Goal: Book appointment/travel/reservation

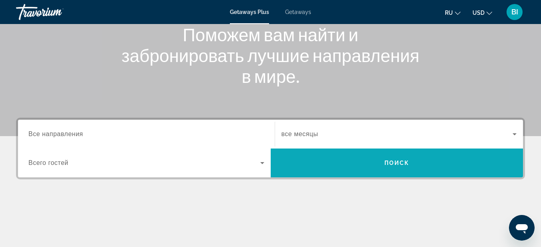
scroll to position [107, 0]
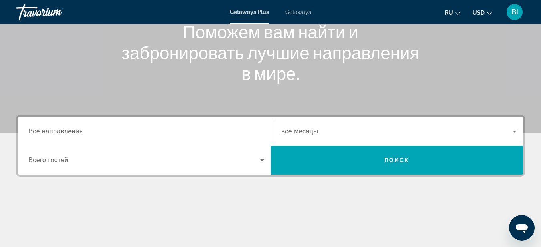
click at [71, 158] on span "Search widget" at bounding box center [144, 160] width 232 height 10
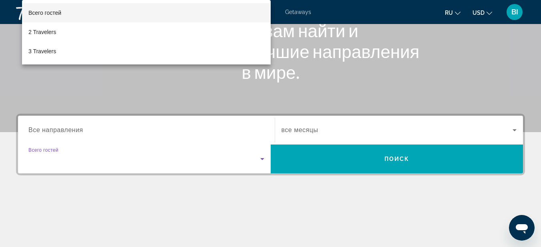
scroll to position [196, 0]
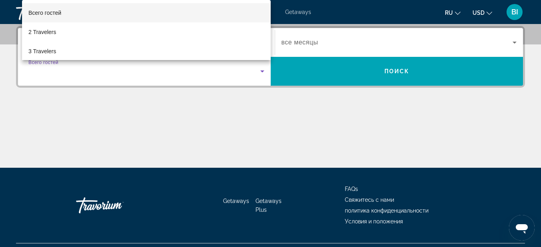
click at [148, 116] on div at bounding box center [270, 123] width 541 height 247
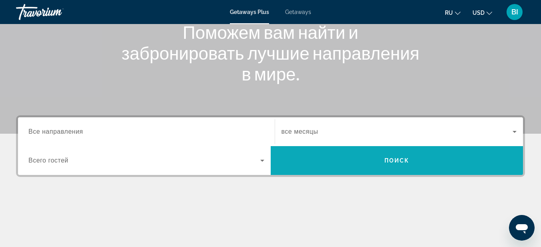
scroll to position [36, 0]
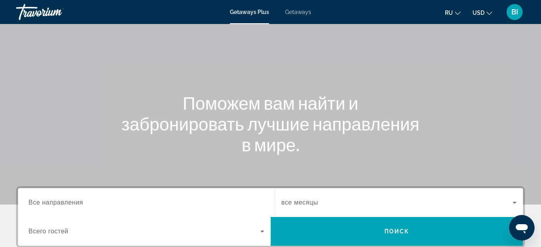
click at [301, 11] on span "Getaways" at bounding box center [298, 12] width 26 height 6
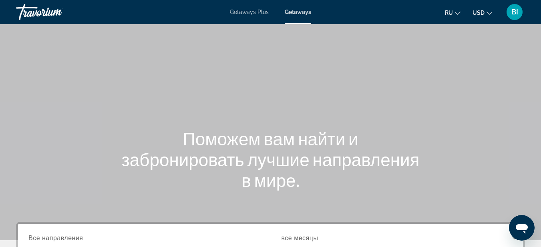
scroll to position [107, 0]
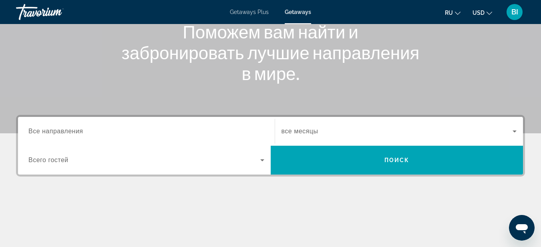
click at [262, 161] on icon "Search widget" at bounding box center [262, 160] width 4 height 2
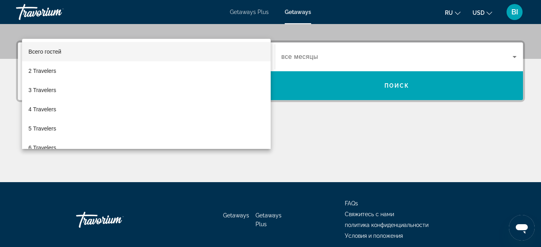
scroll to position [196, 0]
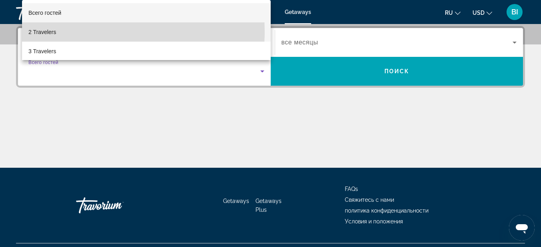
click at [67, 31] on mat-option "2 Travelers" at bounding box center [146, 31] width 249 height 19
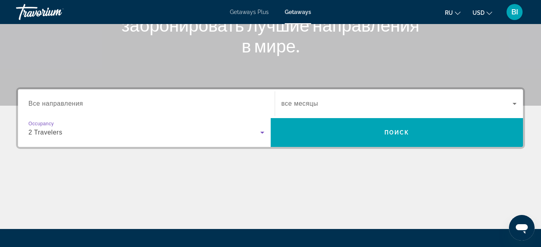
scroll to position [107, 0]
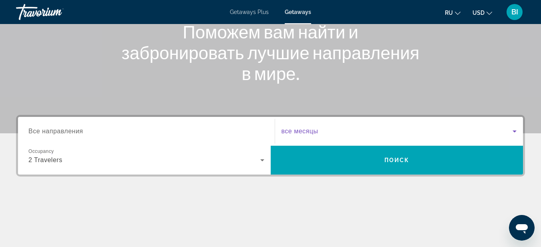
click at [514, 130] on icon "Search widget" at bounding box center [515, 131] width 10 height 10
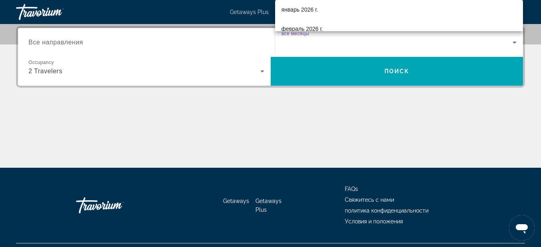
scroll to position [96, 0]
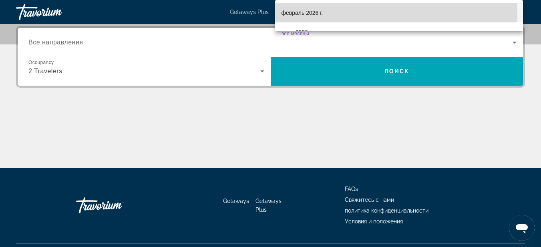
click at [325, 14] on mat-option "февраль 2026 г." at bounding box center [399, 12] width 248 height 19
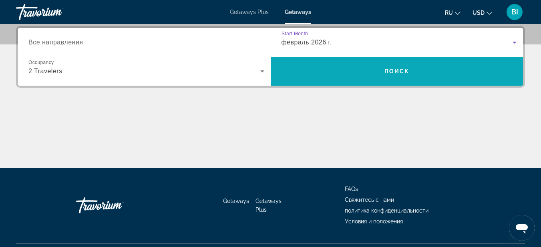
click at [391, 71] on span "Поиск" at bounding box center [396, 71] width 25 height 6
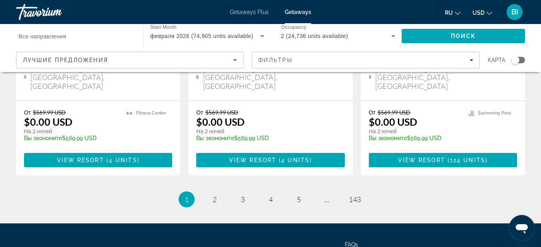
scroll to position [1109, 0]
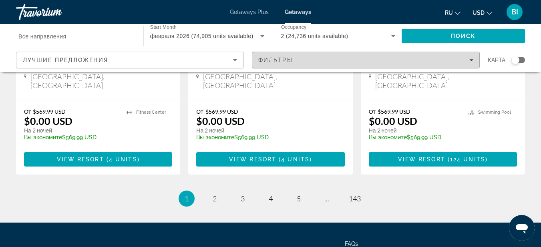
click at [472, 56] on span "Filters" at bounding box center [365, 59] width 227 height 19
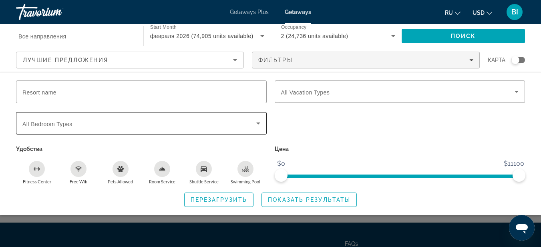
click at [257, 120] on icon "Search widget" at bounding box center [258, 123] width 10 height 10
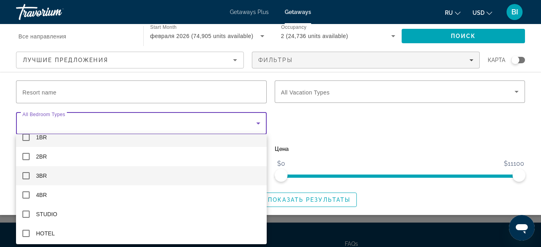
scroll to position [12, 0]
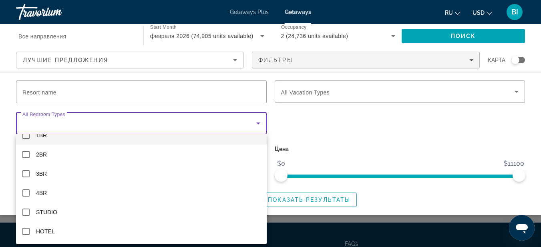
click at [258, 122] on div at bounding box center [270, 123] width 541 height 247
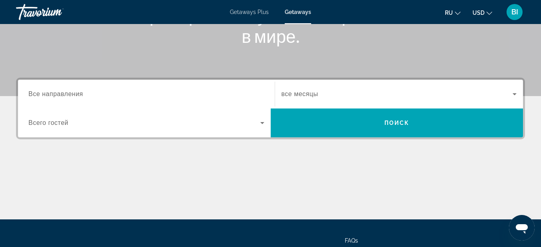
scroll to position [108, 0]
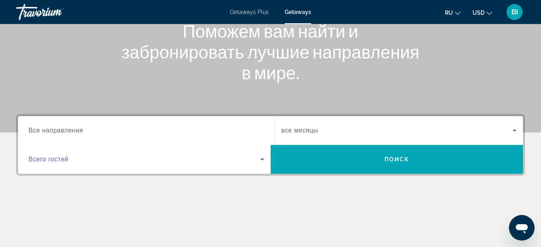
click at [263, 156] on icon "Search widget" at bounding box center [262, 159] width 10 height 10
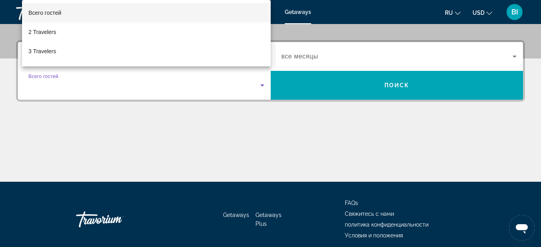
scroll to position [196, 0]
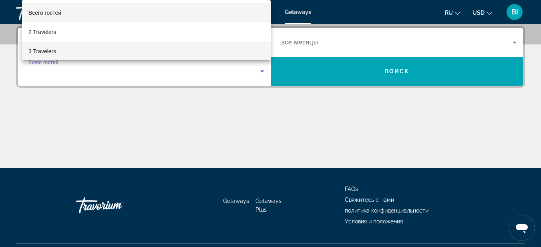
click at [44, 49] on span "3 Travelers" at bounding box center [42, 51] width 28 height 10
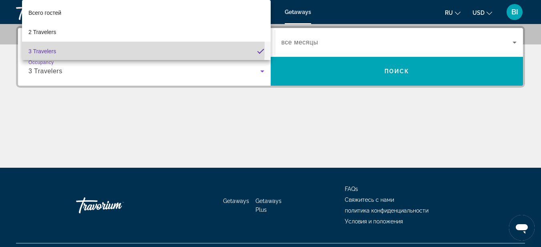
scroll to position [0, 0]
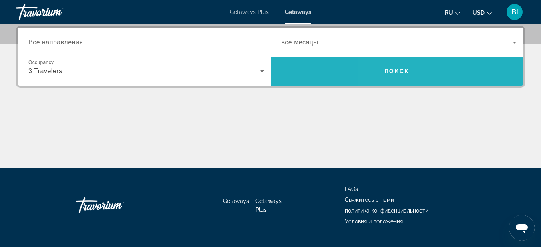
click at [390, 75] on span "Search" at bounding box center [397, 71] width 253 height 19
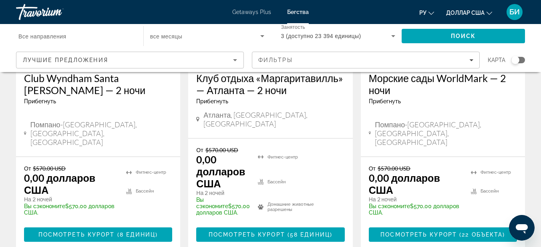
scroll to position [747, 0]
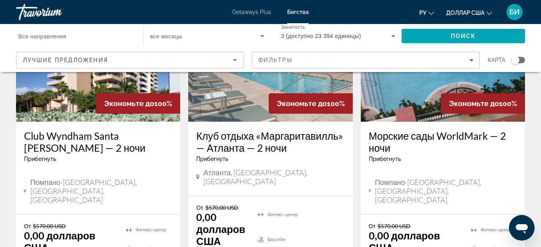
click at [53, 36] on font "Все направления" at bounding box center [42, 36] width 48 height 6
click at [53, 36] on input "Место назначения Все направления" at bounding box center [75, 37] width 114 height 10
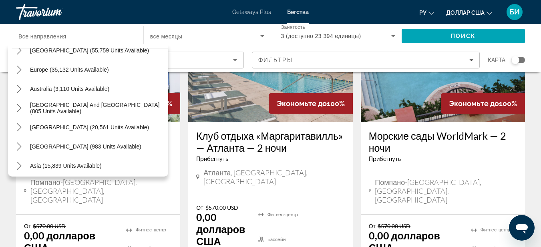
scroll to position [96, 0]
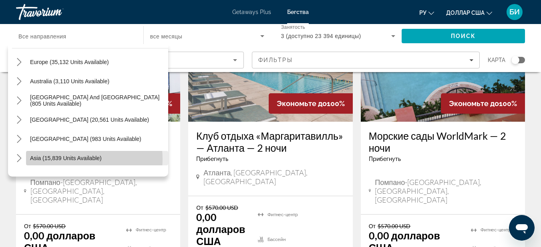
click at [76, 159] on span "Asia (15,839 units available)" at bounding box center [66, 158] width 72 height 6
type input "**********"
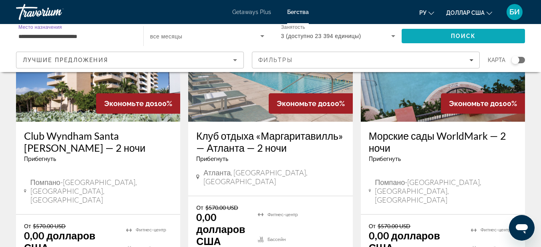
click at [468, 34] on font "Поиск" at bounding box center [463, 36] width 25 height 6
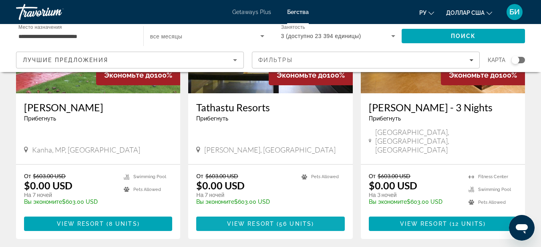
scroll to position [1067, 0]
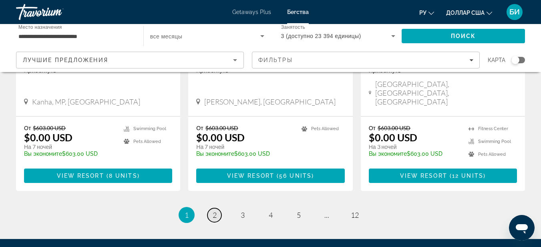
click at [214, 211] on span "2" at bounding box center [215, 215] width 4 height 9
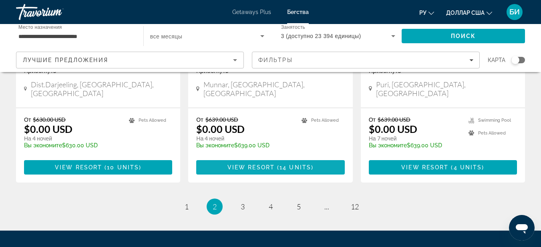
scroll to position [1067, 0]
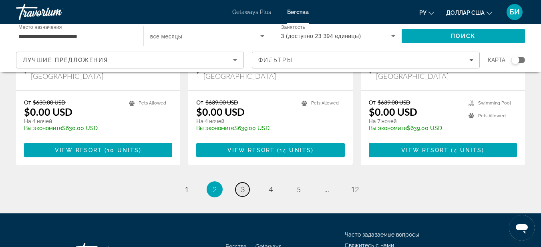
click at [241, 185] on span "3" at bounding box center [243, 189] width 4 height 9
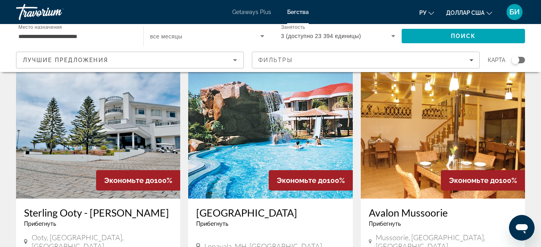
scroll to position [373, 0]
